Goal: Transaction & Acquisition: Purchase product/service

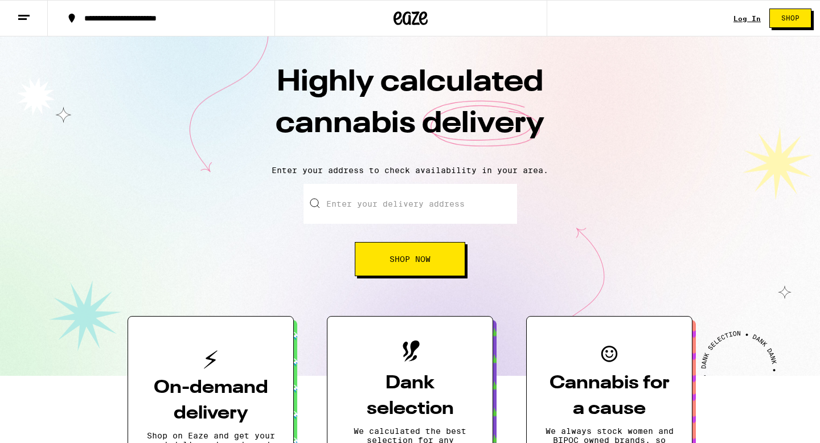
click at [749, 18] on div "Log In" at bounding box center [746, 18] width 27 height 7
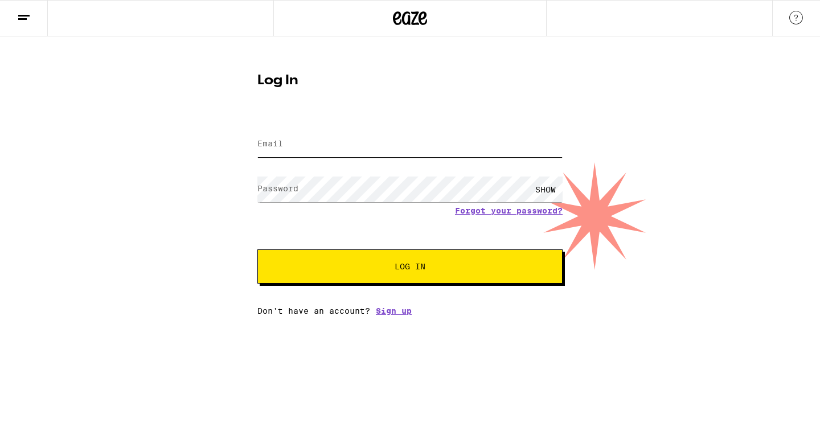
type input "[EMAIL_ADDRESS][DOMAIN_NAME]"
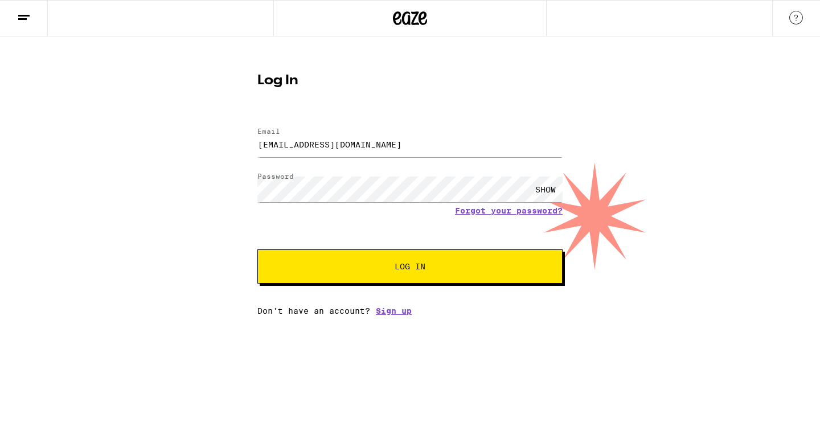
click at [435, 262] on button "Log In" at bounding box center [409, 266] width 305 height 34
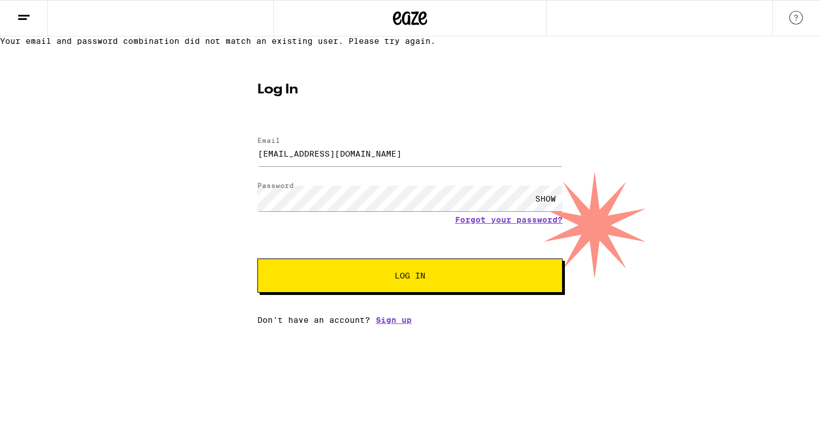
click at [401, 279] on span "Log In" at bounding box center [409, 276] width 31 height 8
click at [361, 166] on input "[EMAIL_ADDRESS][DOMAIN_NAME]" at bounding box center [409, 154] width 305 height 26
click at [475, 224] on link "Forgot your password?" at bounding box center [509, 219] width 108 height 9
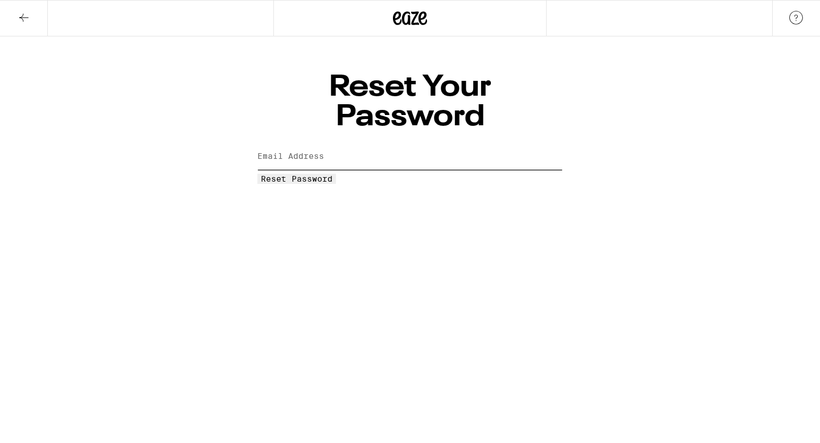
click at [380, 144] on input "Email Address" at bounding box center [409, 157] width 305 height 26
type input "[EMAIL_ADDRESS][DOMAIN_NAME]"
click at [332, 174] on span "Reset Password" at bounding box center [297, 178] width 72 height 9
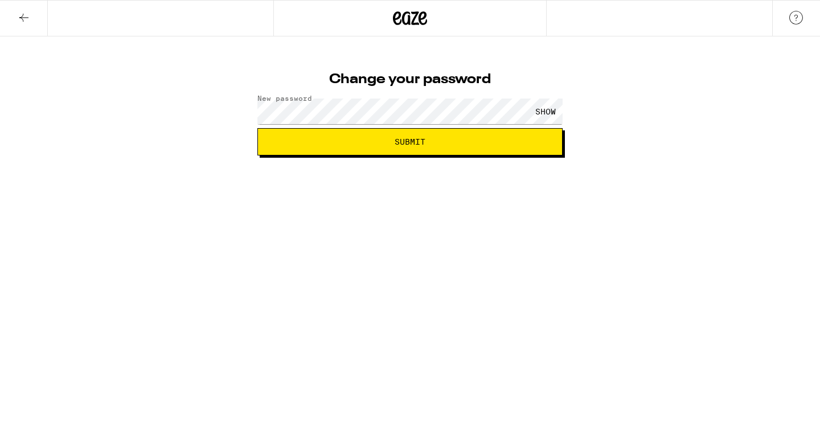
click at [556, 102] on div "SHOW" at bounding box center [545, 111] width 34 height 26
click at [505, 142] on span "Submit" at bounding box center [410, 142] width 286 height 8
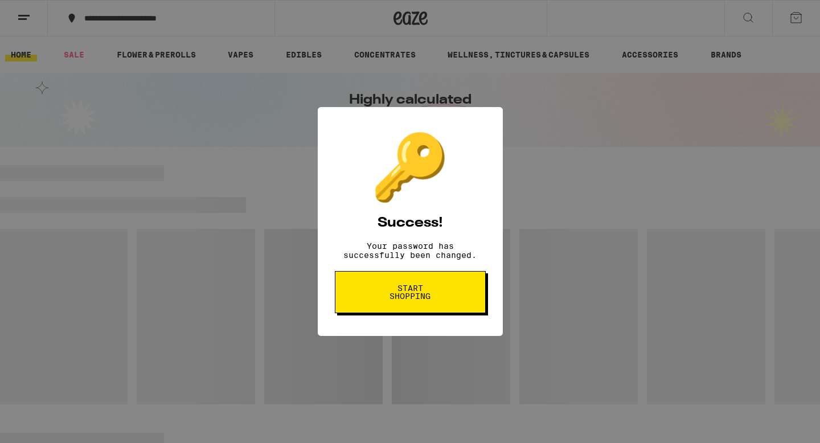
click at [0, 0] on span "Start shopping" at bounding box center [0, 0] width 0 height 0
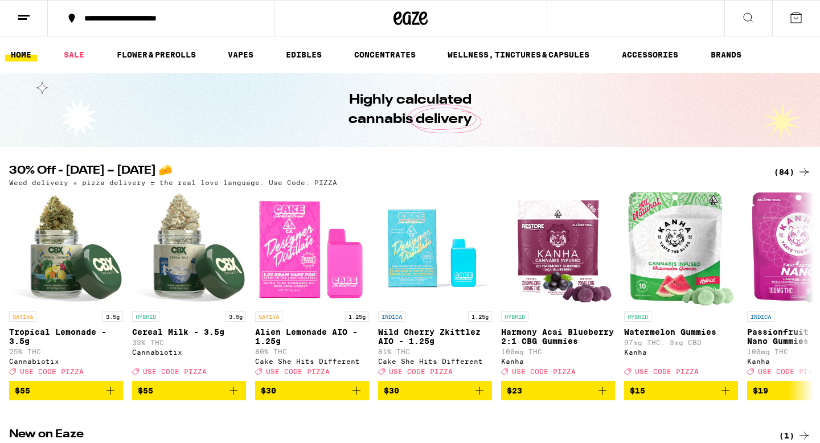
click at [764, 14] on button at bounding box center [748, 19] width 48 height 36
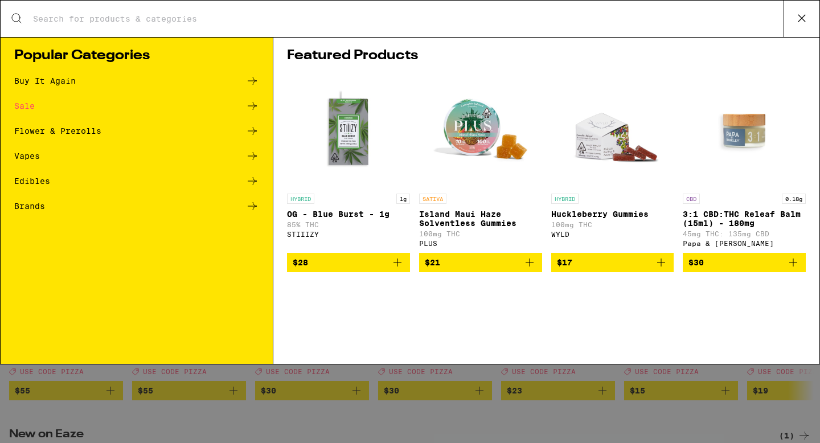
click at [320, 13] on div "Search for Products" at bounding box center [410, 19] width 819 height 36
click at [283, 19] on input "Search for Products" at bounding box center [407, 19] width 751 height 10
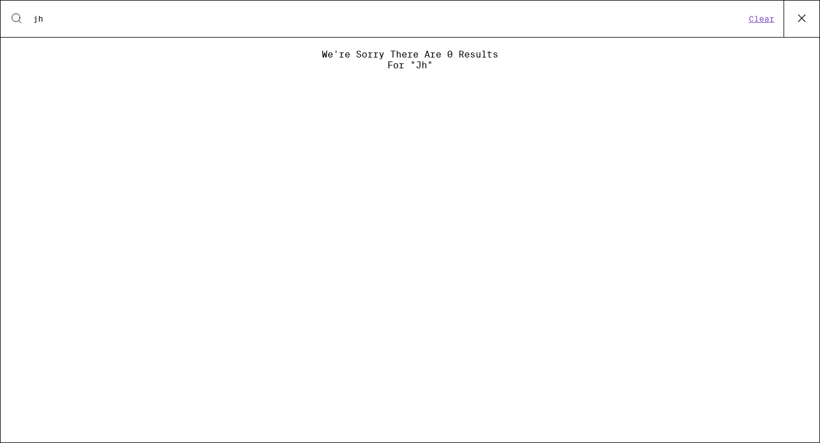
type input "j"
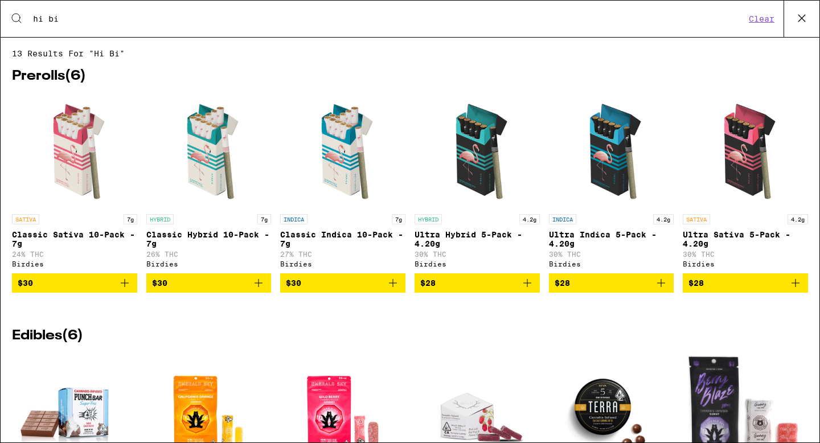
type input "hi bi"
click at [393, 290] on icon "Add to bag" at bounding box center [393, 283] width 14 height 14
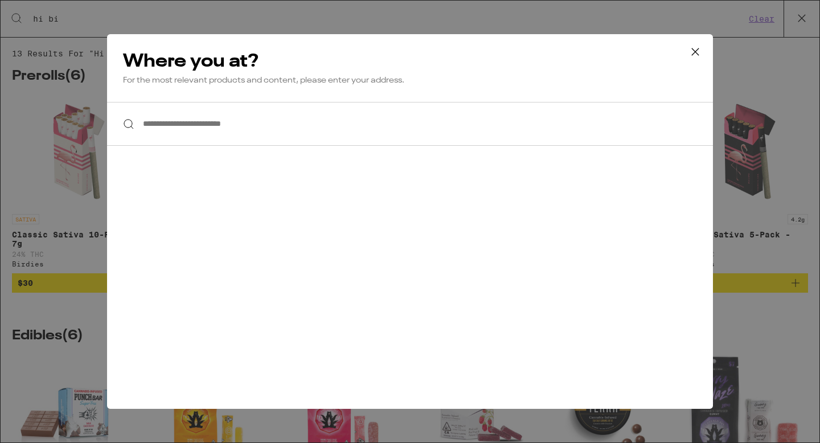
click at [240, 114] on input "**********" at bounding box center [410, 124] width 606 height 44
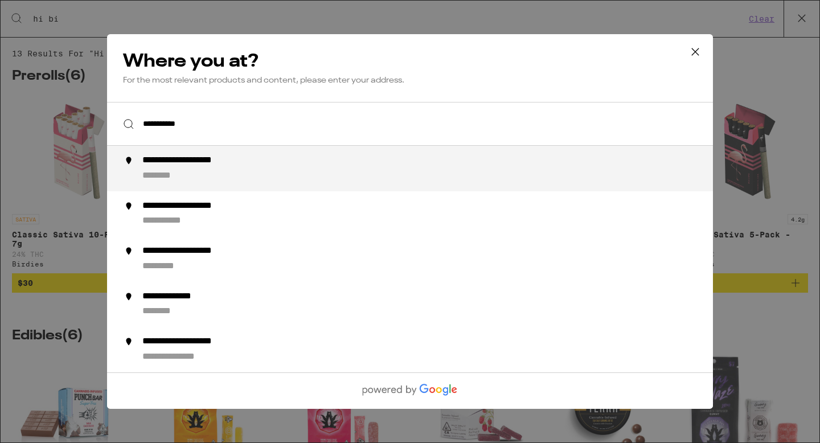
click at [192, 158] on div "**********" at bounding box center [201, 161] width 118 height 12
type input "**********"
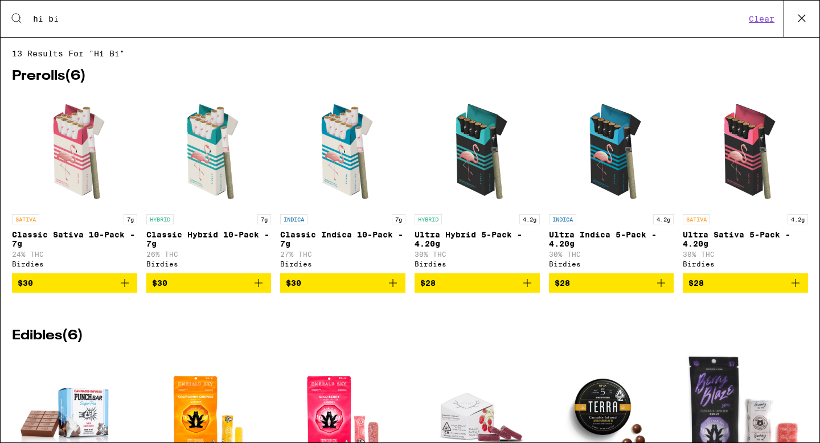
click at [390, 287] on icon "Add to bag" at bounding box center [393, 283] width 14 height 14
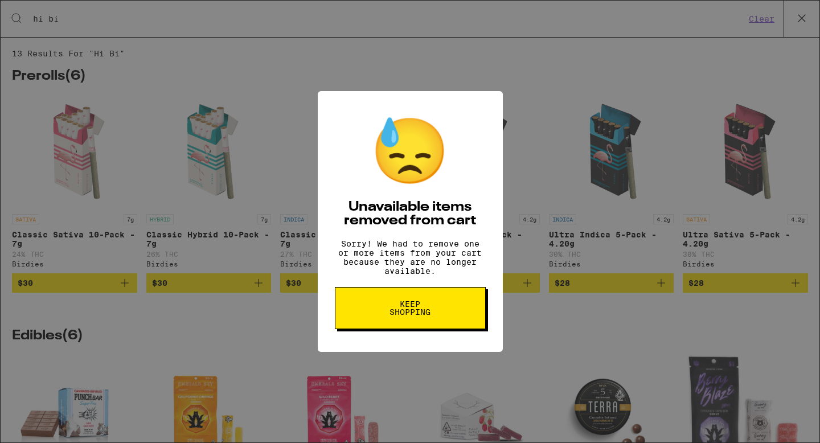
click at [392, 291] on div "😓 Unavailable items removed from cart Sorry! We had to remove one or more items…" at bounding box center [410, 221] width 820 height 443
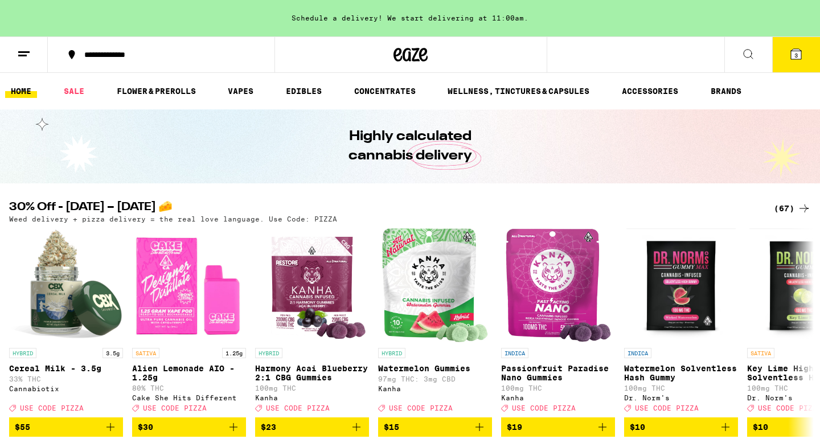
click at [729, 61] on button at bounding box center [748, 55] width 48 height 36
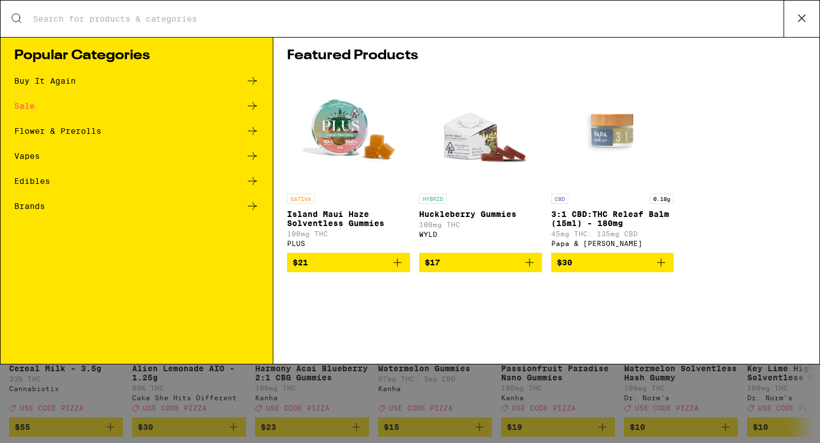
click at [393, 269] on icon "Add to bag" at bounding box center [397, 263] width 14 height 14
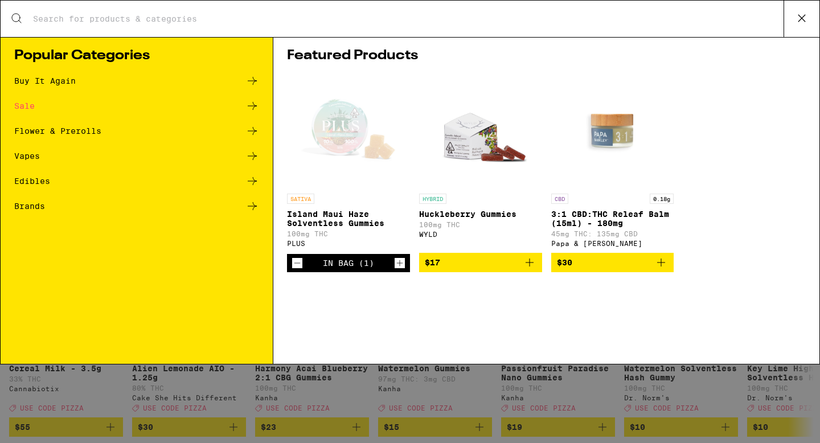
click at [361, 379] on div "Search for Products Popular Categories Buy It Again Sale Flower & Prerolls Vape…" at bounding box center [410, 221] width 820 height 443
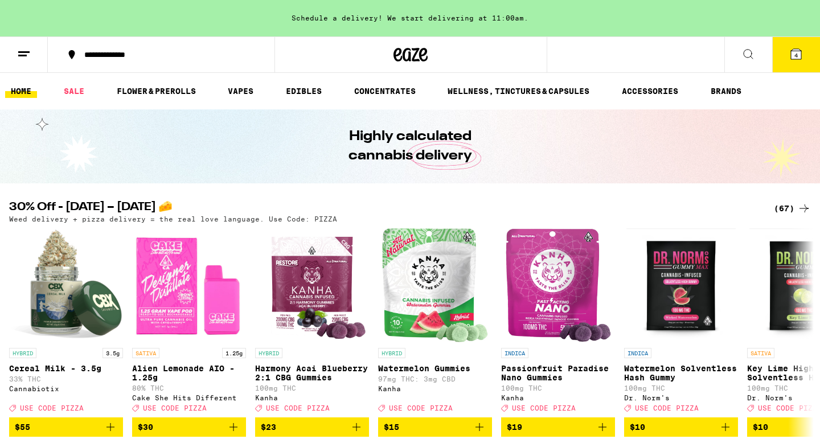
click at [803, 64] on button "4" at bounding box center [796, 54] width 48 height 35
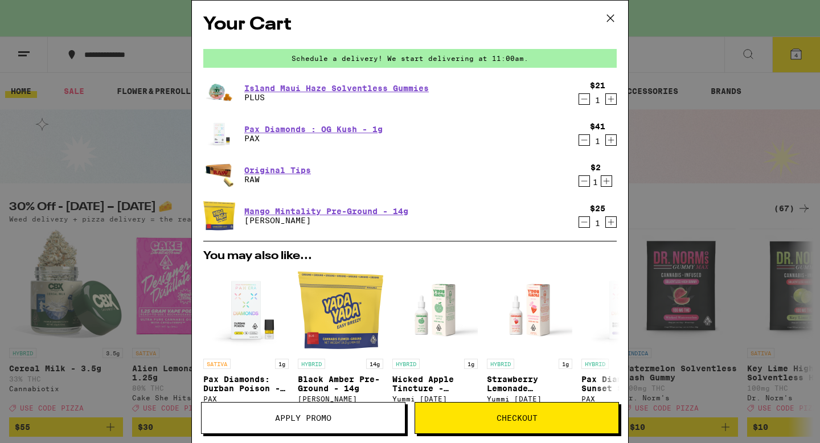
click at [582, 142] on icon "Decrement" at bounding box center [584, 140] width 10 height 14
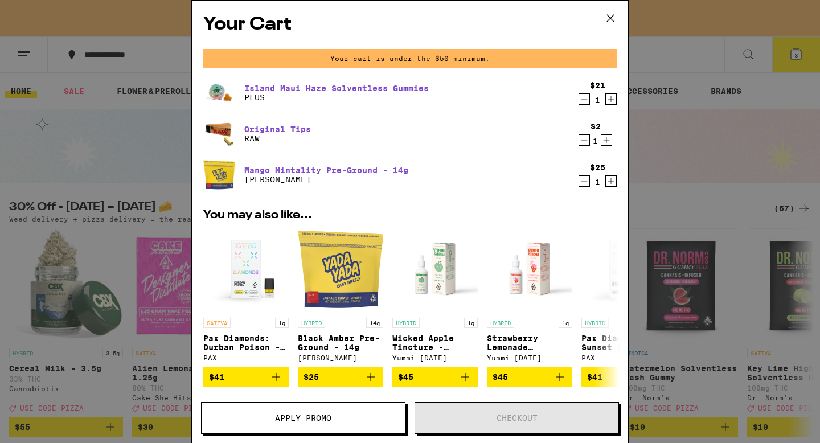
click at [582, 141] on icon "Decrement" at bounding box center [584, 140] width 10 height 14
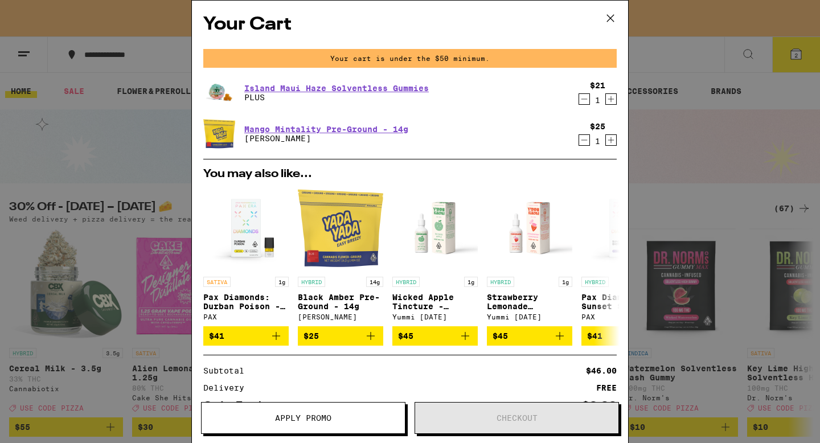
click at [582, 141] on icon "Decrement" at bounding box center [584, 140] width 10 height 14
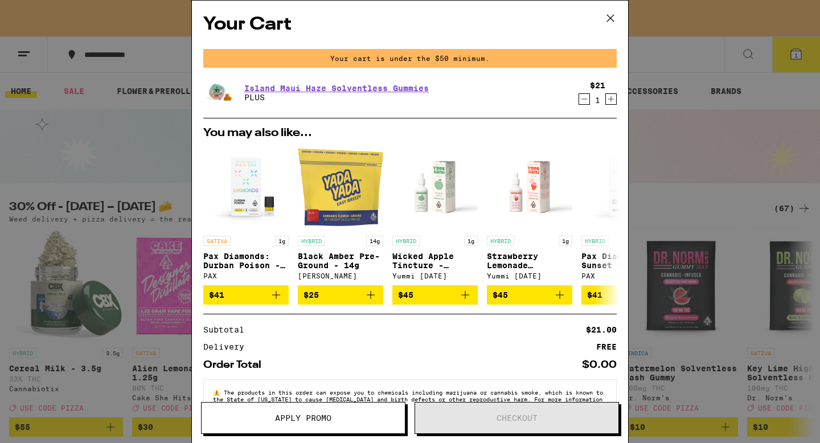
click at [674, 164] on div "Your Cart Your cart is under the $50 minimum. Island Maui Haze Solventless Gumm…" at bounding box center [410, 221] width 820 height 443
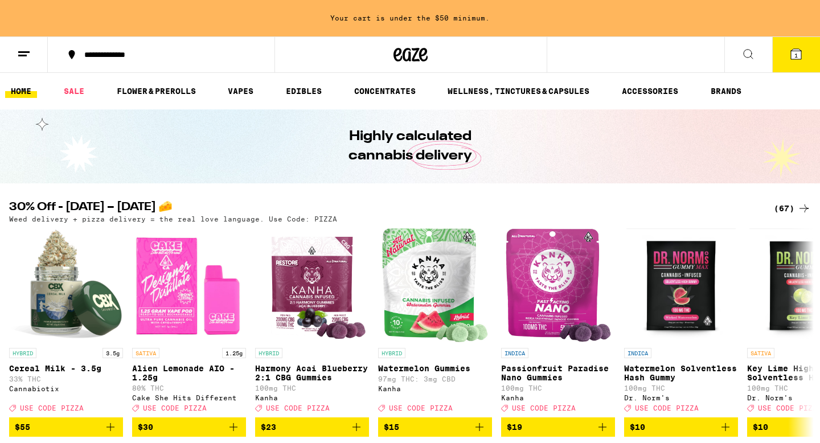
click at [28, 56] on icon at bounding box center [24, 54] width 14 height 14
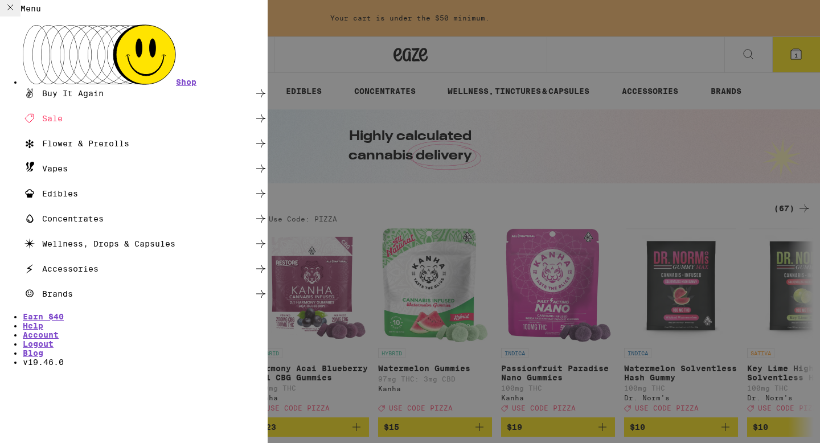
click at [129, 137] on div "Flower & Prerolls" at bounding box center [76, 144] width 106 height 14
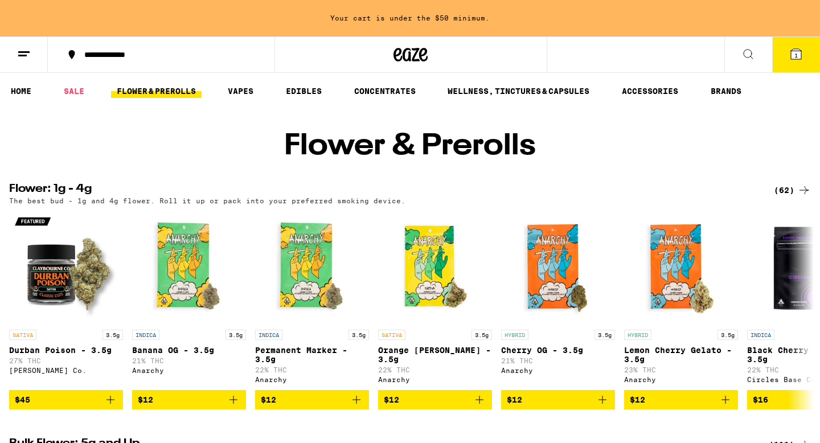
click at [762, 59] on button at bounding box center [748, 55] width 48 height 36
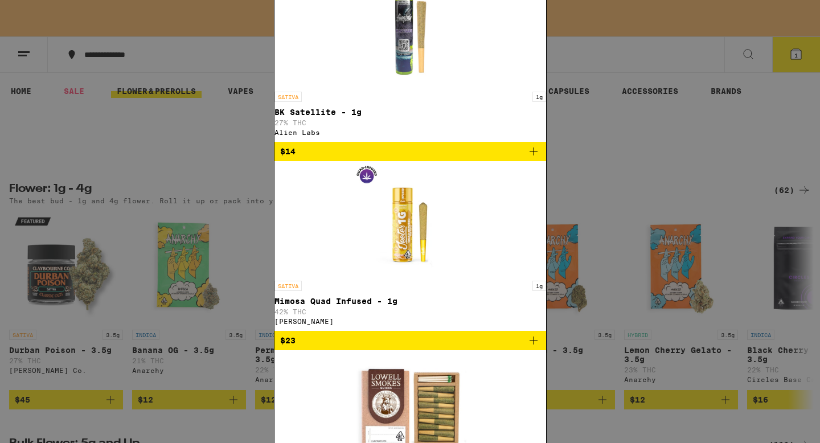
type input "s"
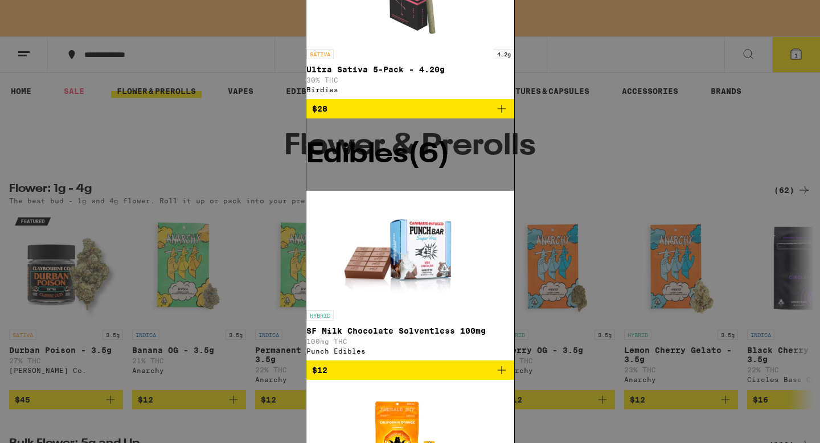
type input "hi bi"
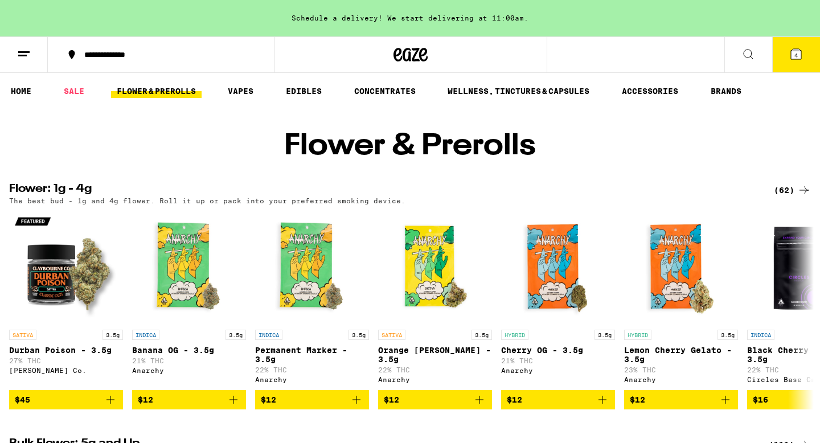
click at [792, 55] on icon at bounding box center [796, 54] width 10 height 10
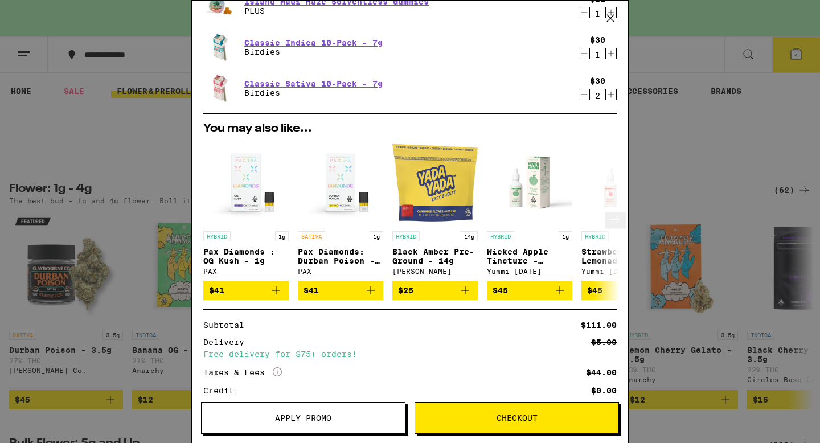
scroll to position [168, 0]
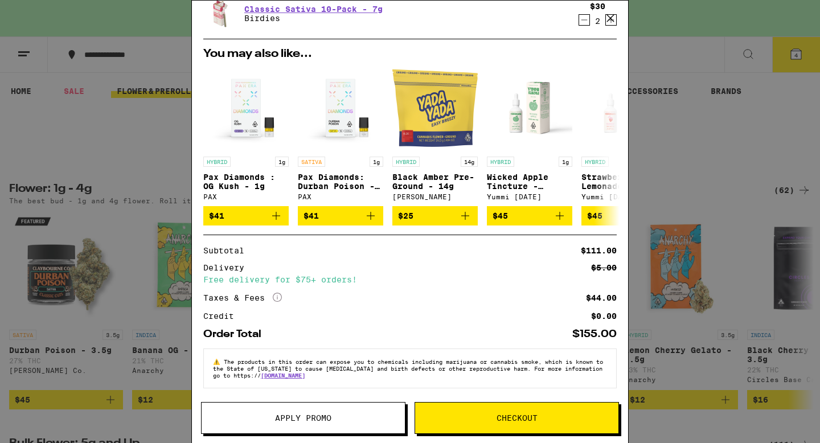
click at [379, 414] on span "Apply Promo" at bounding box center [302, 418] width 203 height 8
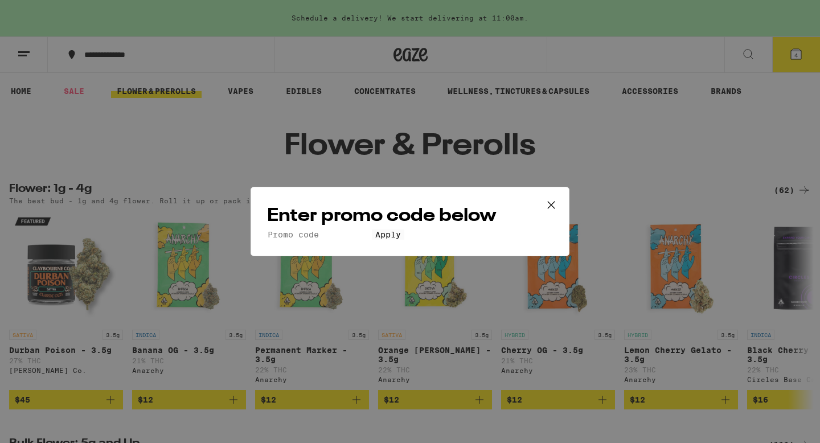
click at [372, 229] on input "Promo Code" at bounding box center [319, 234] width 105 height 10
type input "pizza"
click at [372, 229] on button "Apply" at bounding box center [388, 234] width 32 height 10
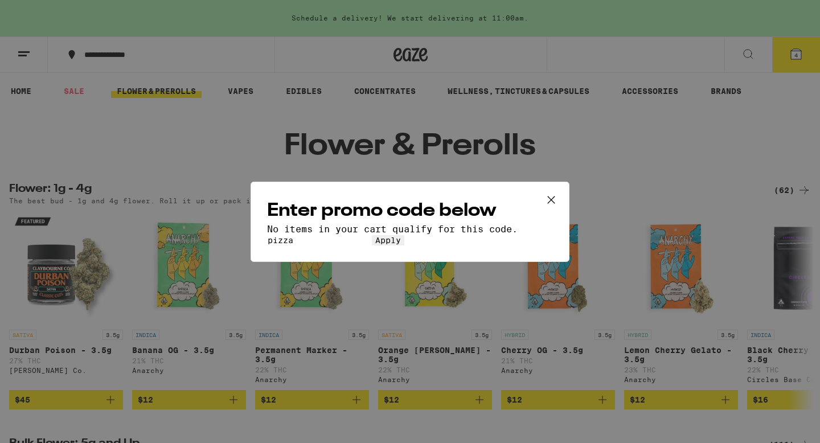
click at [554, 191] on icon at bounding box center [550, 199] width 17 height 17
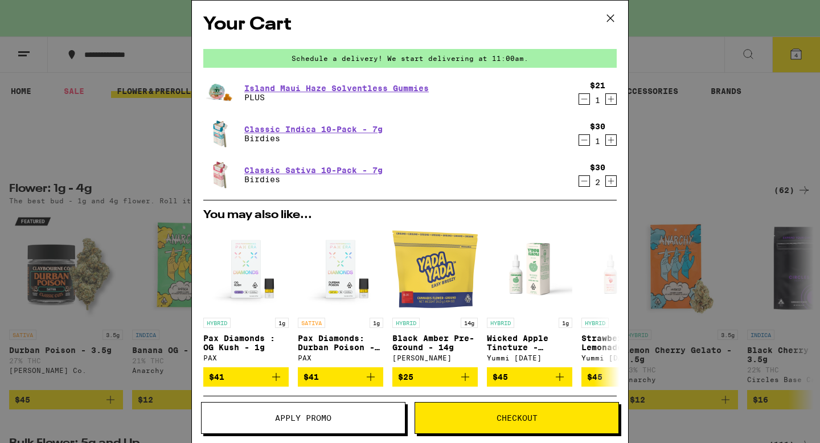
click at [645, 178] on div "Your Cart Schedule a delivery! We start delivering at 11:00am. Island Maui Haze…" at bounding box center [410, 221] width 820 height 443
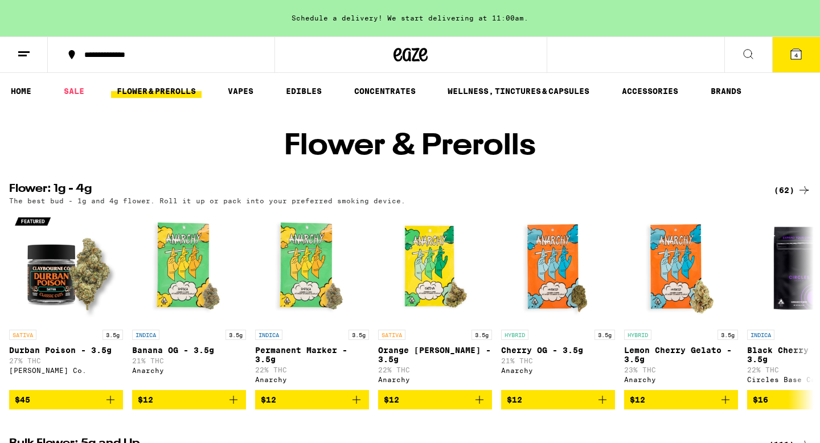
click at [42, 56] on button at bounding box center [24, 55] width 48 height 36
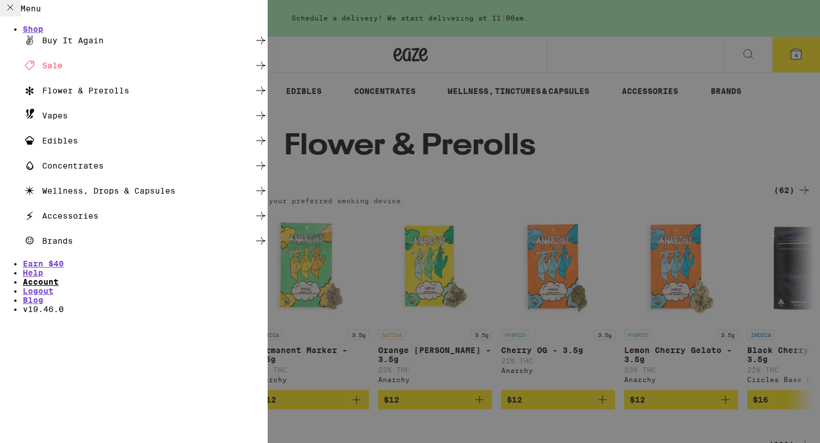
click at [59, 286] on link "Account" at bounding box center [41, 281] width 36 height 9
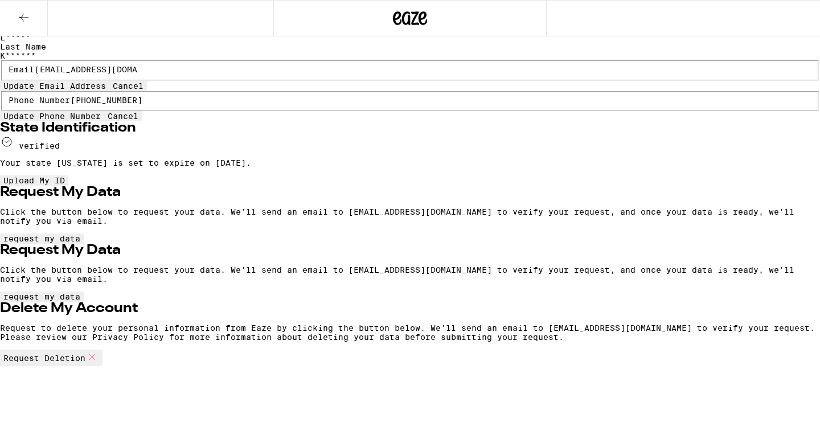
click at [27, 7] on button at bounding box center [24, 19] width 48 height 36
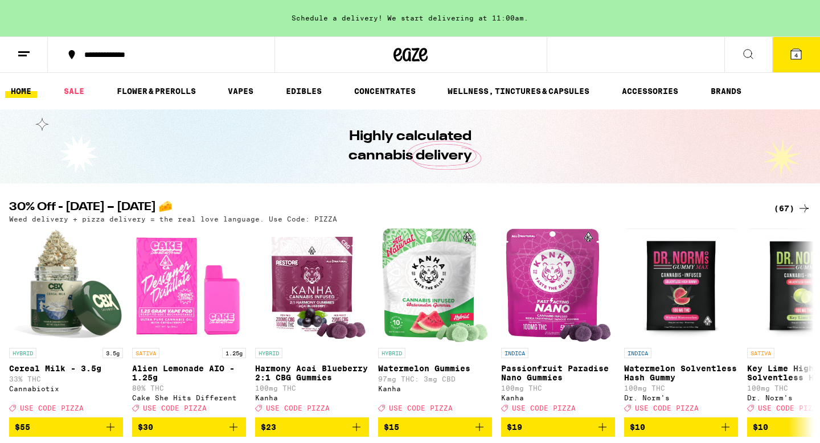
click at [793, 28] on div "Schedule a delivery! We start delivering at 11:00am." at bounding box center [410, 18] width 820 height 36
click at [796, 63] on button "4" at bounding box center [796, 54] width 48 height 35
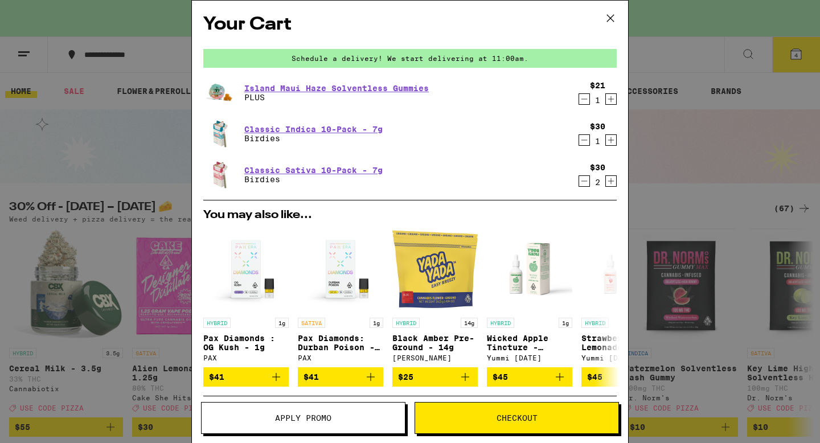
click at [493, 411] on button "Checkout" at bounding box center [516, 418] width 204 height 32
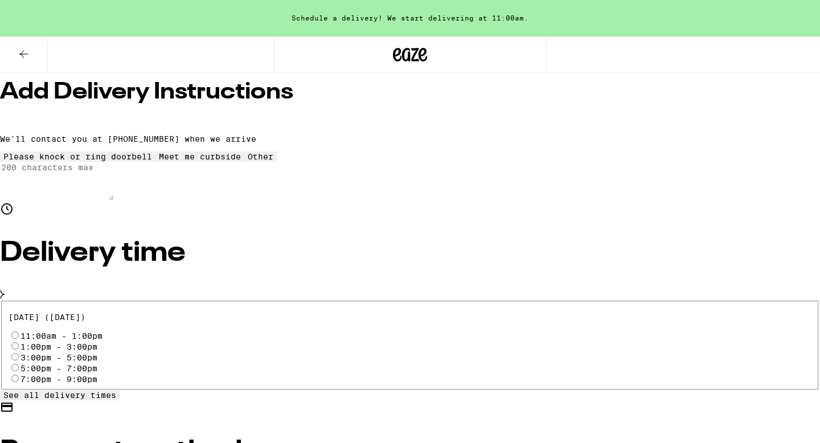
scroll to position [215, 0]
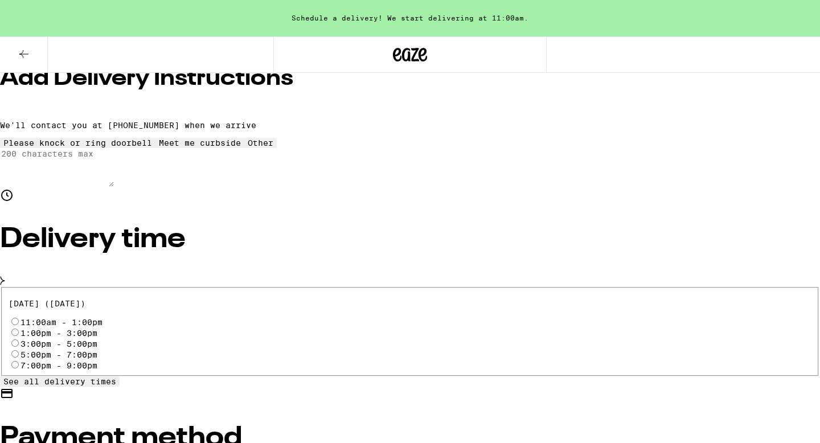
click at [97, 350] on label "5:00pm - 7:00pm" at bounding box center [58, 354] width 77 height 9
click at [19, 350] on input "5:00pm - 7:00pm" at bounding box center [14, 353] width 7 height 7
radio input "true"
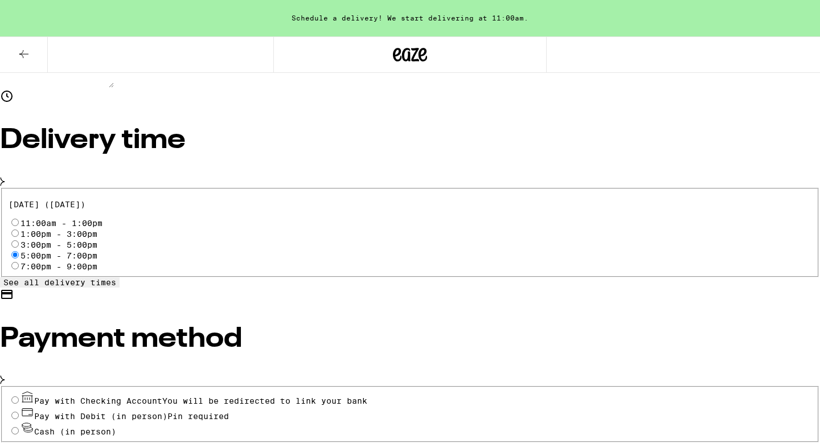
scroll to position [338, 0]
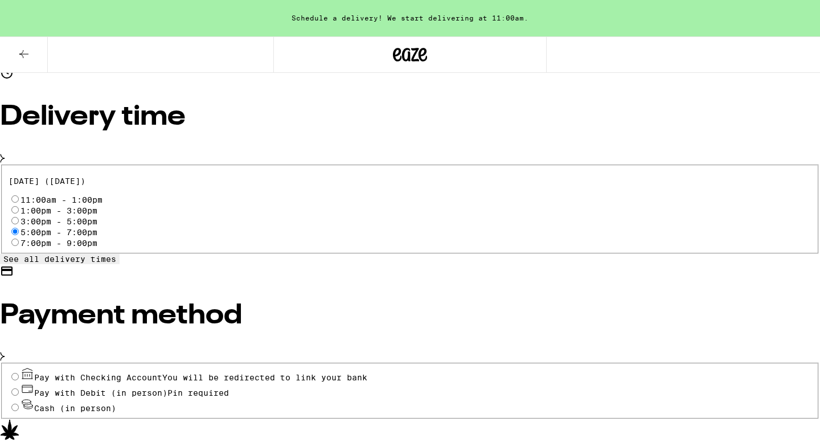
click at [196, 363] on div "Pay with Checking Account You will be redirected to link your bank Pay with Deb…" at bounding box center [410, 391] width 820 height 56
click at [116, 404] on span "Cash (in person)" at bounding box center [75, 408] width 82 height 9
click at [19, 404] on input "Cash (in person)" at bounding box center [14, 407] width 7 height 7
radio input "true"
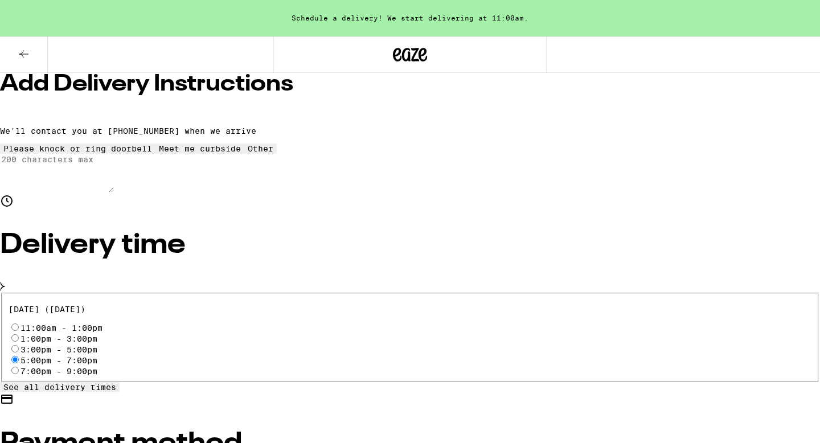
scroll to position [143, 0]
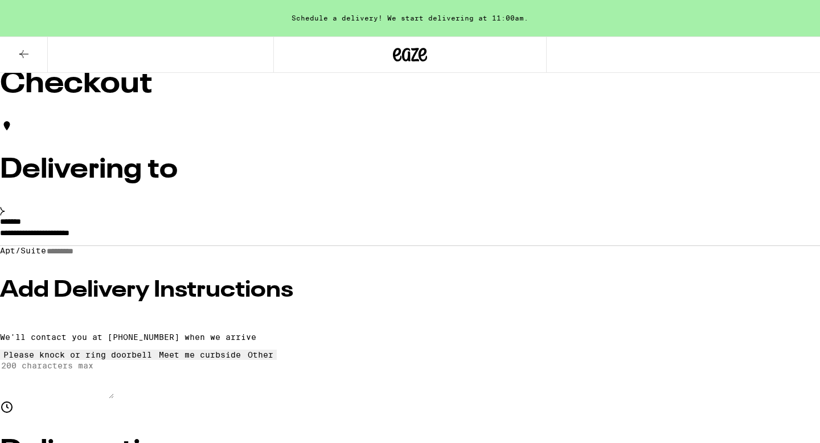
scroll to position [0, 0]
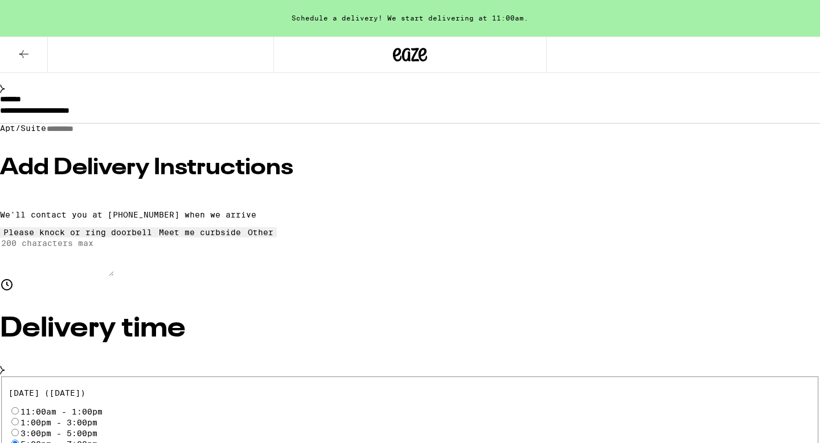
scroll to position [132, 0]
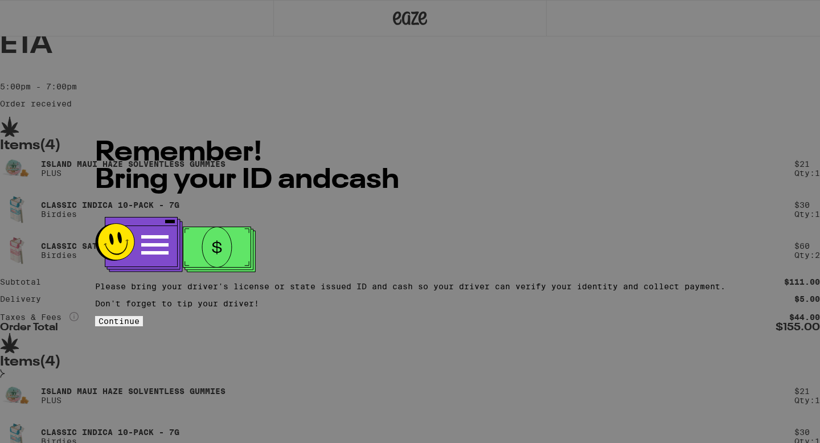
click at [139, 316] on span "Continue" at bounding box center [118, 320] width 41 height 9
